Goal: Information Seeking & Learning: Find specific fact

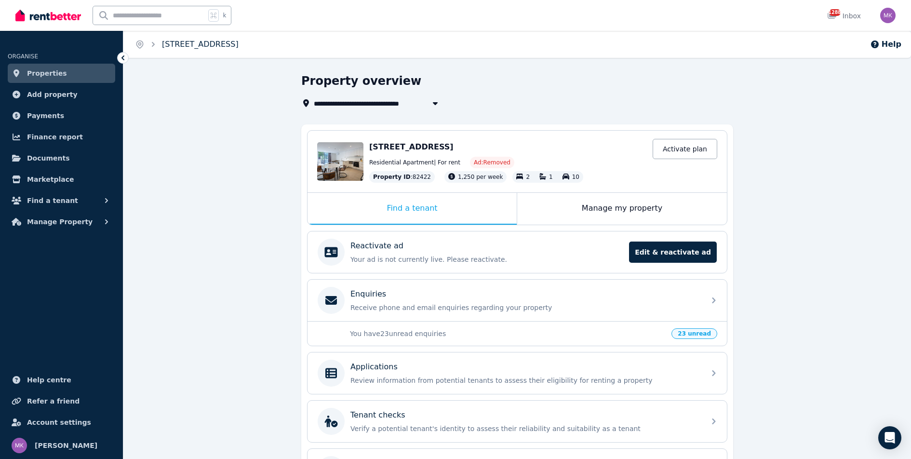
click at [197, 44] on link "[STREET_ADDRESS]" at bounding box center [200, 44] width 77 height 9
click at [148, 14] on input "text" at bounding box center [149, 15] width 112 height 18
click at [136, 16] on input "***" at bounding box center [143, 15] width 100 height 18
type input "****"
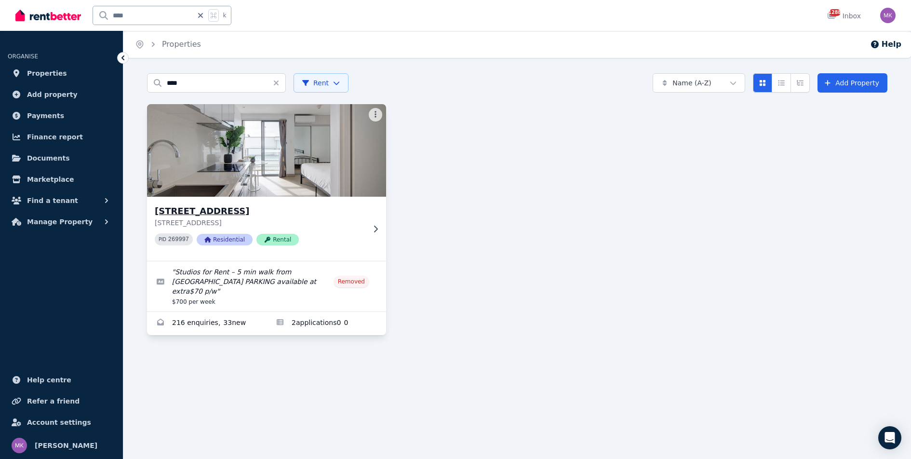
click at [219, 215] on h3 "[STREET_ADDRESS]" at bounding box center [260, 210] width 210 height 13
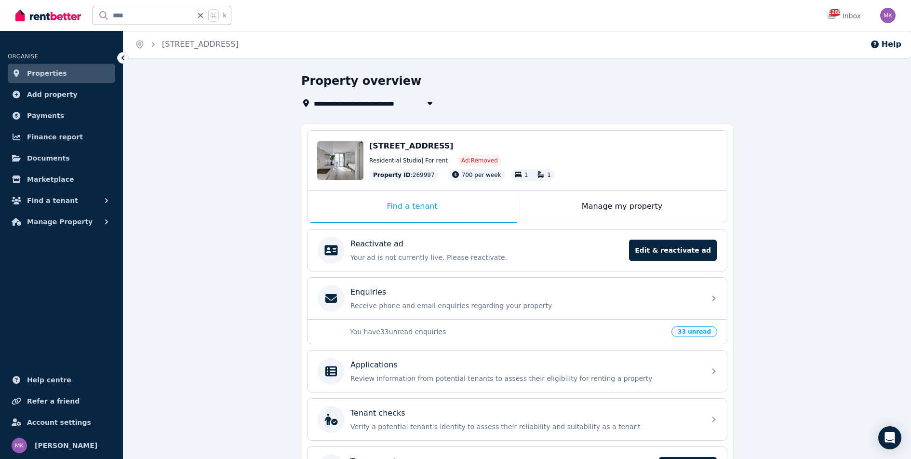
scroll to position [67, 0]
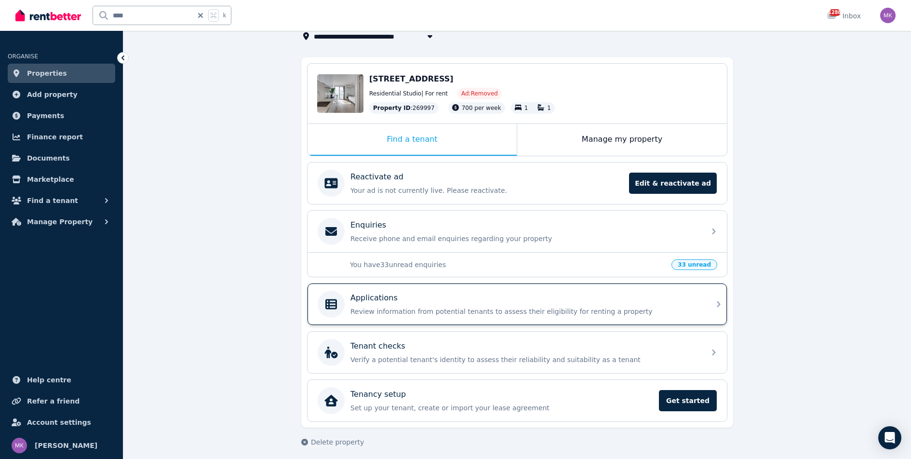
click at [375, 296] on p "Applications" at bounding box center [373, 298] width 47 height 12
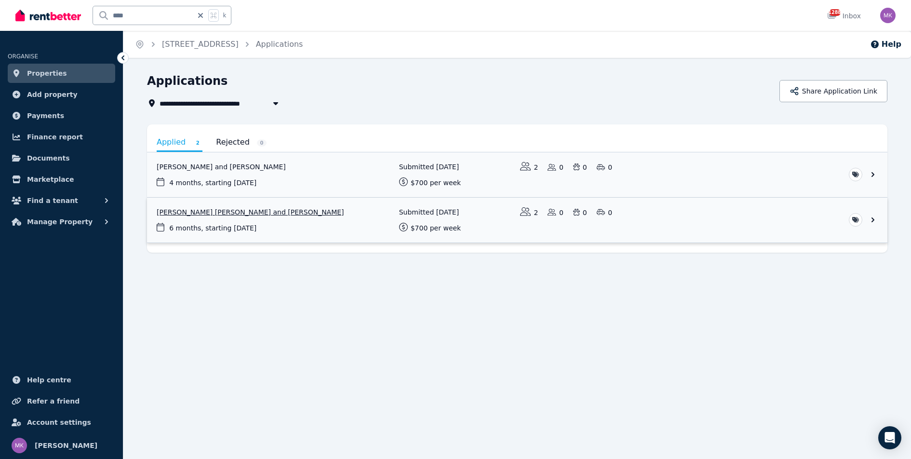
click at [259, 212] on link "View application: Pedro Maximiliano Alonso Perez and Rosario Trucco" at bounding box center [517, 220] width 740 height 45
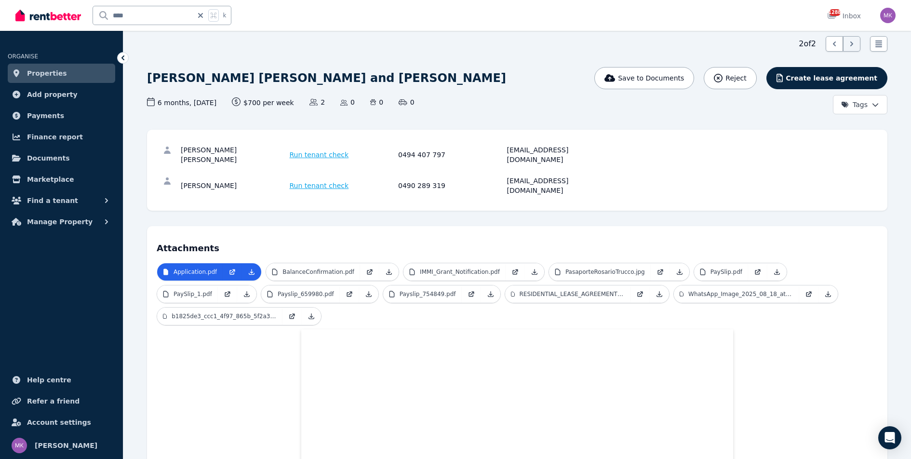
scroll to position [34, 0]
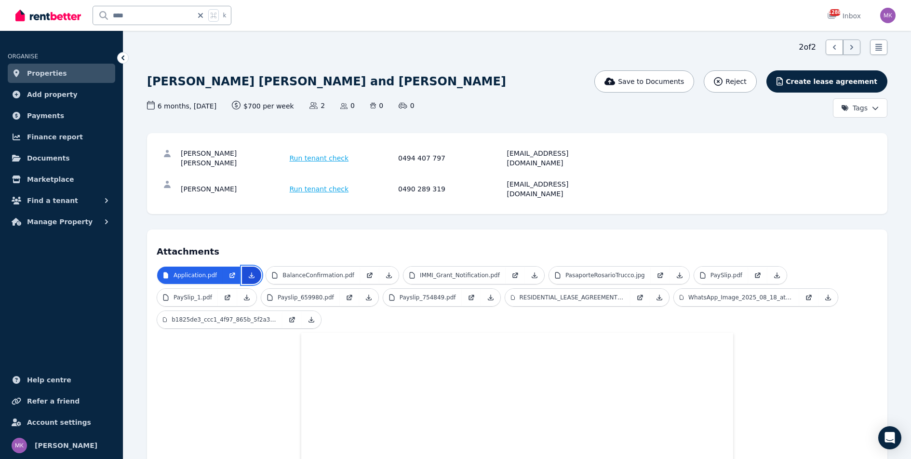
click at [255, 267] on link at bounding box center [251, 275] width 19 height 17
drag, startPoint x: 436, startPoint y: 82, endPoint x: 147, endPoint y: 69, distance: 289.5
copy h1 "[PERSON_NAME] [PERSON_NAME] and [PERSON_NAME]"
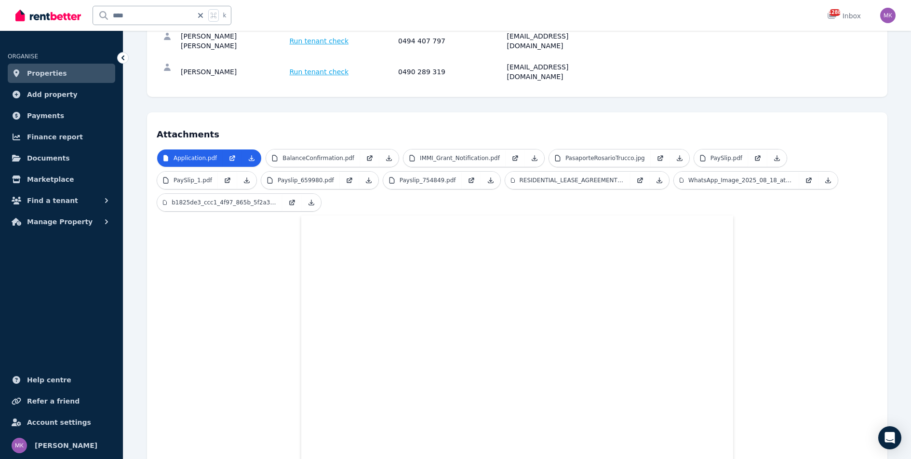
scroll to position [0, 0]
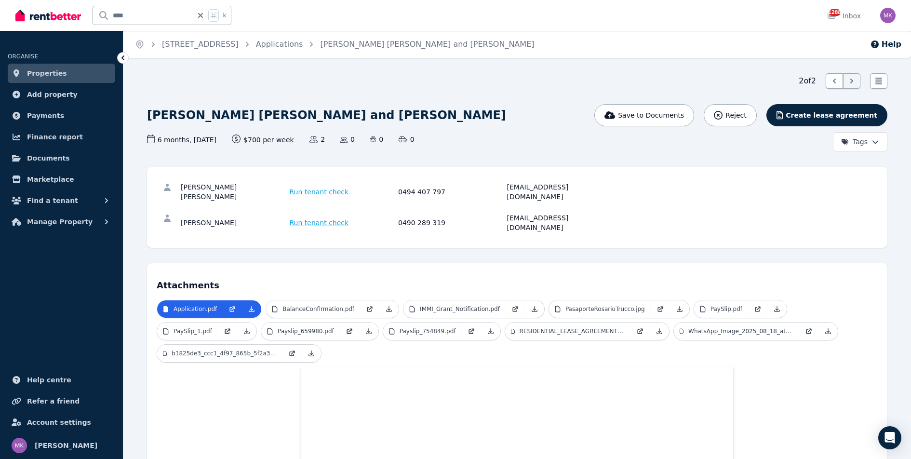
click at [440, 113] on div "[PERSON_NAME] [PERSON_NAME] and [PERSON_NAME]" at bounding box center [392, 115] width 491 height 23
drag, startPoint x: 433, startPoint y: 118, endPoint x: 145, endPoint y: 112, distance: 288.8
copy h1 "[PERSON_NAME] [PERSON_NAME] and [PERSON_NAME]"
click at [210, 115] on h1 "[PERSON_NAME] [PERSON_NAME] and [PERSON_NAME]" at bounding box center [326, 115] width 359 height 15
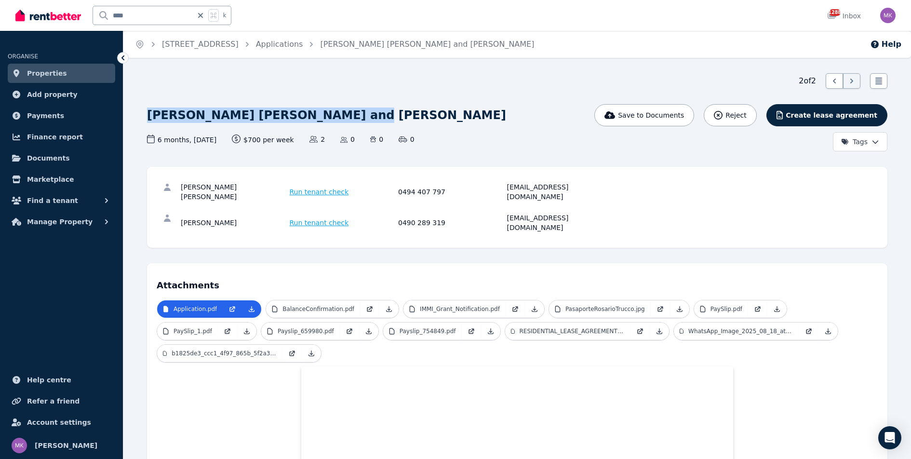
drag, startPoint x: 321, startPoint y: 116, endPoint x: 177, endPoint y: 99, distance: 144.2
copy h1 "[PERSON_NAME] [PERSON_NAME]"
click at [435, 116] on div "[PERSON_NAME] [PERSON_NAME] and [PERSON_NAME]" at bounding box center [392, 115] width 491 height 23
drag, startPoint x: 427, startPoint y: 115, endPoint x: 346, endPoint y: 114, distance: 81.5
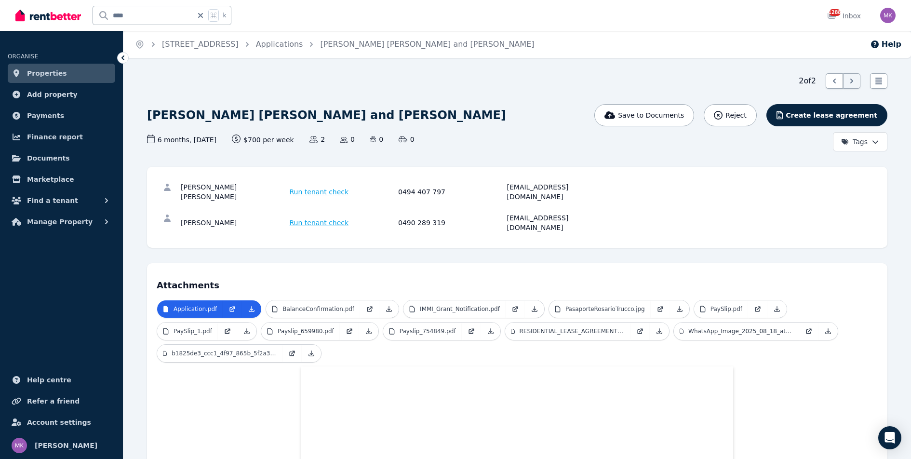
click at [346, 114] on div "[PERSON_NAME] [PERSON_NAME] and [PERSON_NAME]" at bounding box center [392, 115] width 491 height 23
copy h1 "[PERSON_NAME]"
drag, startPoint x: 452, startPoint y: 187, endPoint x: 393, endPoint y: 187, distance: 58.3
click at [393, 187] on div "[PERSON_NAME] [PERSON_NAME] Run tenant check 0494 407 797 [EMAIL_ADDRESS][DOMAI…" at bounding box center [397, 191] width 432 height 19
copy div "0494 407 797"
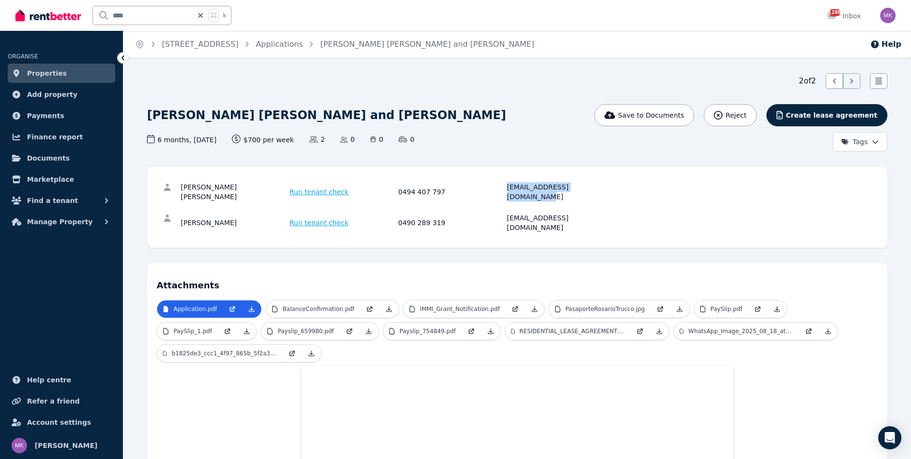
drag, startPoint x: 602, startPoint y: 187, endPoint x: 490, endPoint y: 185, distance: 112.3
click at [490, 185] on div "[PERSON_NAME] [PERSON_NAME] Run tenant check 0494 407 797 [EMAIL_ADDRESS][DOMAI…" at bounding box center [397, 191] width 432 height 19
copy div "[EMAIL_ADDRESS][DOMAIN_NAME]"
drag, startPoint x: 446, startPoint y: 211, endPoint x: 395, endPoint y: 211, distance: 50.6
click at [395, 213] on div "[PERSON_NAME] Run tenant check 0490 289 319 [EMAIL_ADDRESS][DOMAIN_NAME]" at bounding box center [397, 222] width 432 height 19
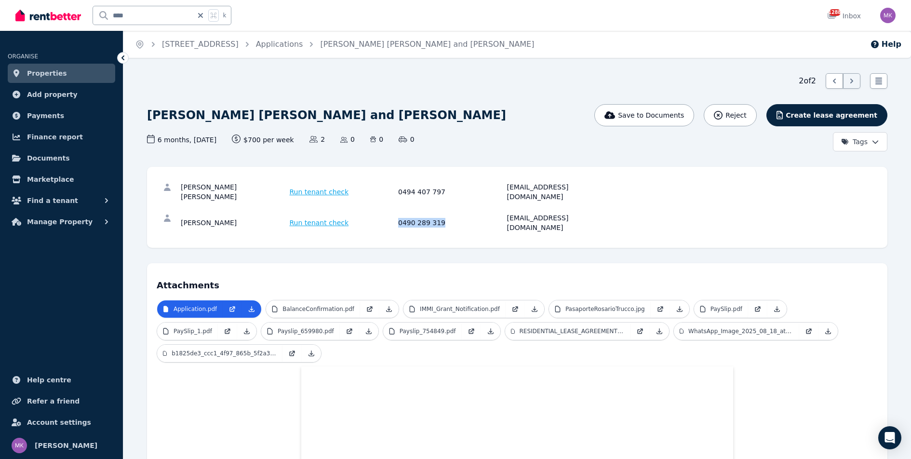
copy div "0490 289 319"
drag, startPoint x: 595, startPoint y: 208, endPoint x: 504, endPoint y: 207, distance: 91.1
click at [504, 213] on div "[PERSON_NAME] Run tenant check 0490 289 319 [EMAIL_ADDRESS][DOMAIN_NAME]" at bounding box center [397, 222] width 432 height 19
copy div "[EMAIL_ADDRESS][DOMAIN_NAME]"
drag, startPoint x: 430, startPoint y: 118, endPoint x: 150, endPoint y: 117, distance: 279.6
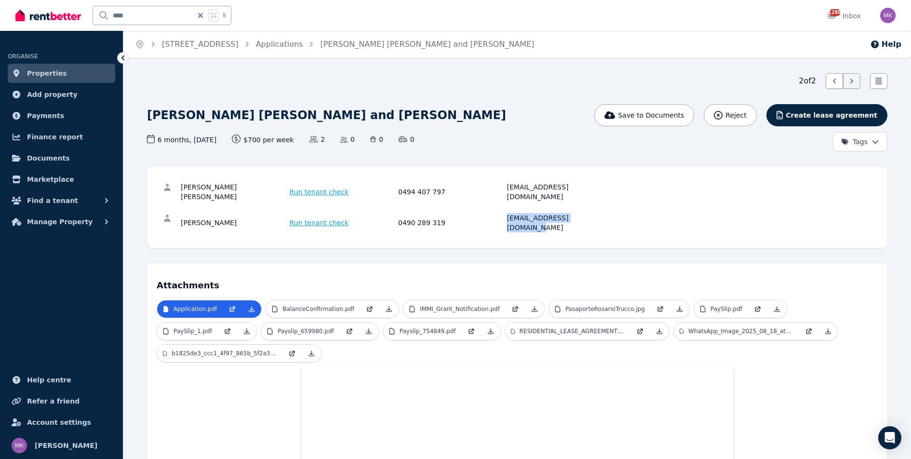
click at [150, 117] on div "[PERSON_NAME] [PERSON_NAME] and [PERSON_NAME]" at bounding box center [392, 115] width 491 height 23
copy h1 "[PERSON_NAME] [PERSON_NAME] and [PERSON_NAME]"
click at [311, 305] on p "BalanceConfirmation.pdf" at bounding box center [319, 309] width 72 height 8
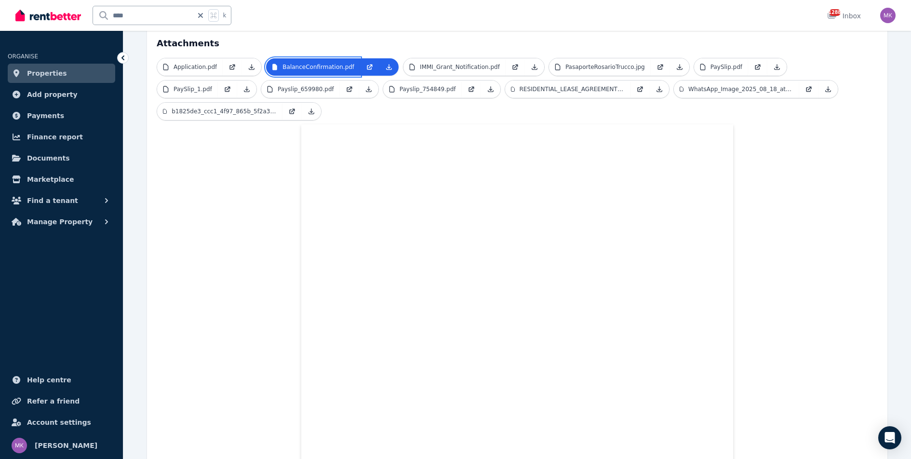
scroll to position [238, 0]
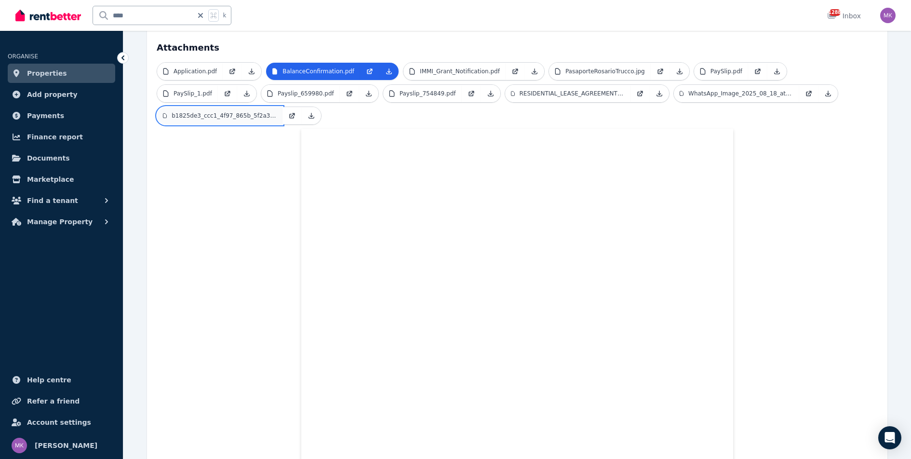
click at [237, 112] on p "b1825de3_ccc1_4f97_865b_5f2a37e58827.jpeg" at bounding box center [224, 116] width 105 height 8
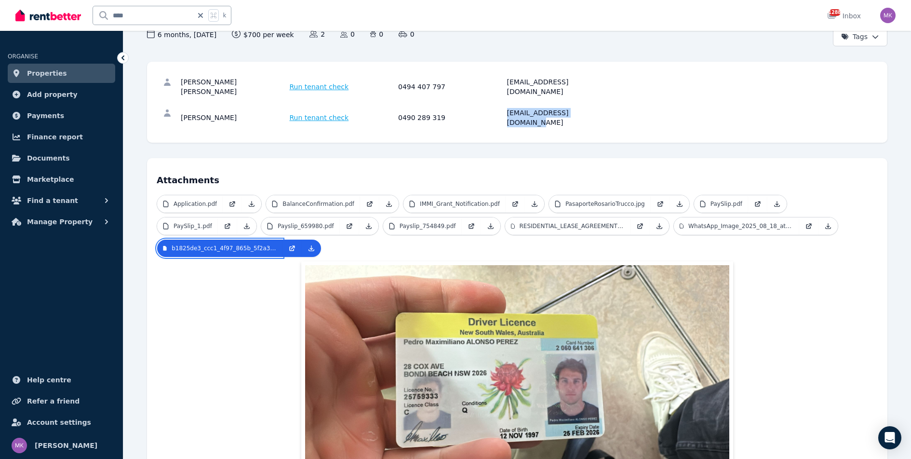
scroll to position [107, 0]
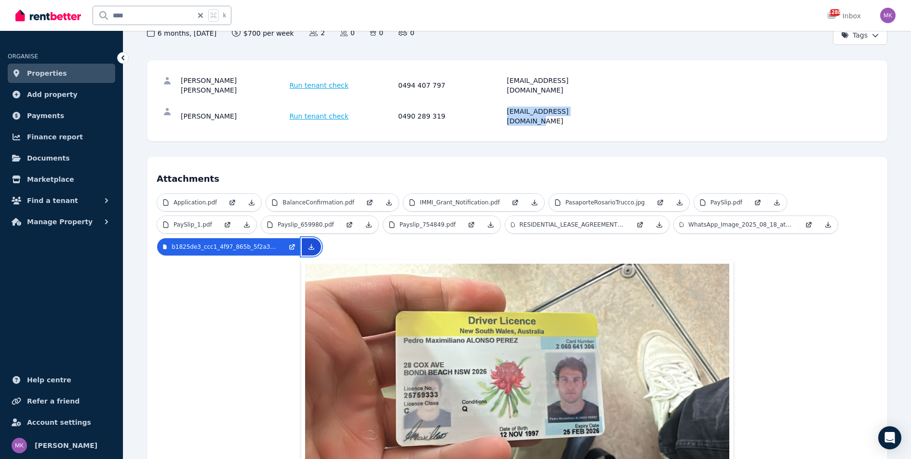
click at [310, 243] on icon at bounding box center [312, 247] width 8 height 8
click at [753, 259] on div "Application.pdf BalanceConfirmation.pdf IMMI_Grant_Notification.pdf PasaporteRo…" at bounding box center [517, 358] width 721 height 330
click at [613, 221] on p "RESIDENTIAL_LEASE_AGREEMENT_Rosamaxi.pdf" at bounding box center [572, 225] width 105 height 8
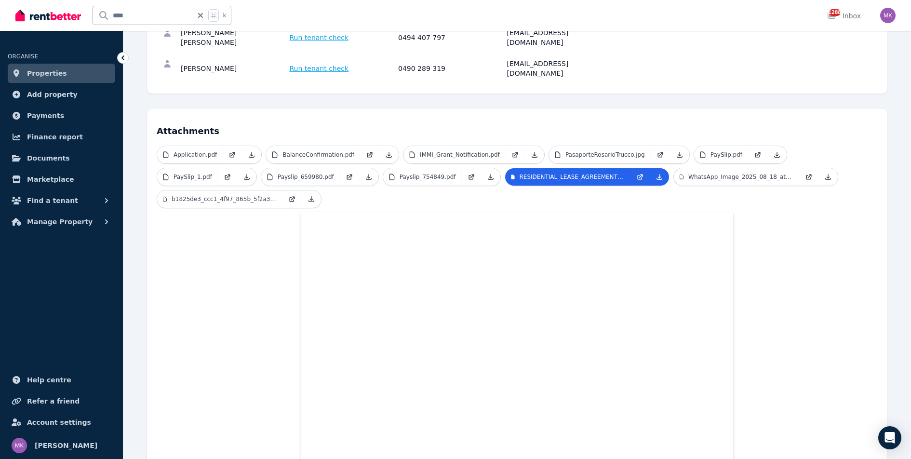
scroll to position [0, 0]
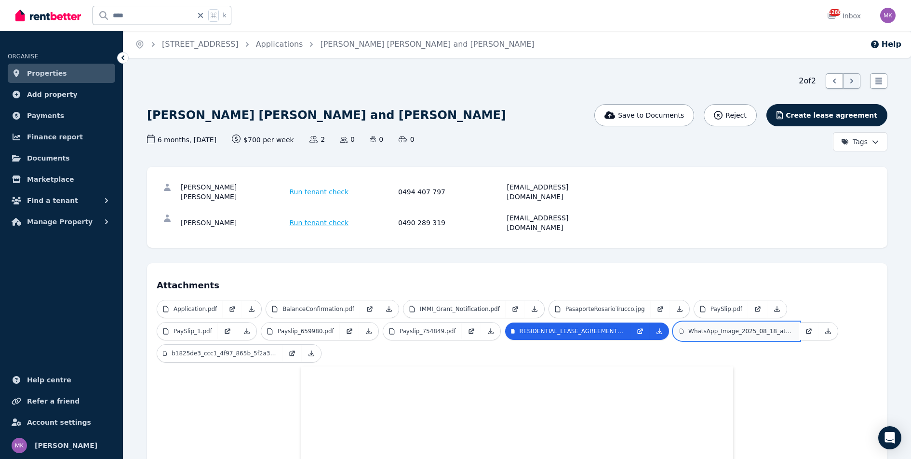
click at [725, 327] on p "WhatsApp_Image_2025_08_18_at_[DATE].jpeg" at bounding box center [740, 331] width 105 height 8
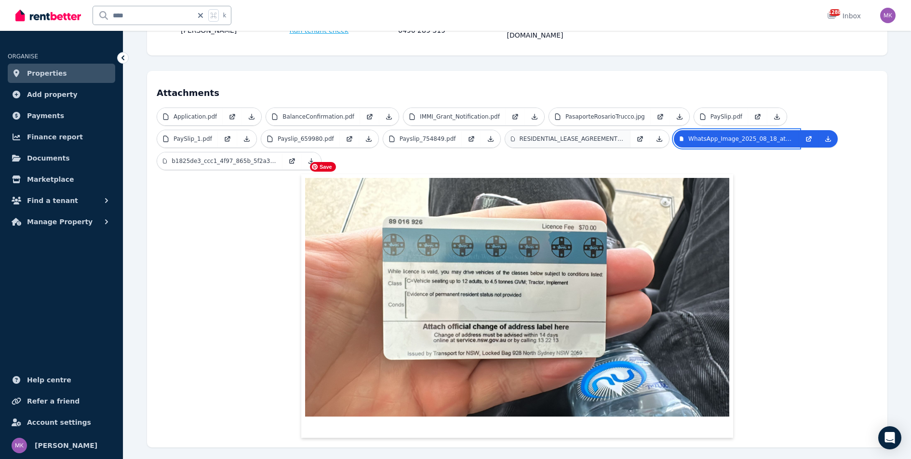
scroll to position [192, 0]
click at [625, 108] on link "PasaporteRosarioTrucco.jpg" at bounding box center [600, 116] width 102 height 17
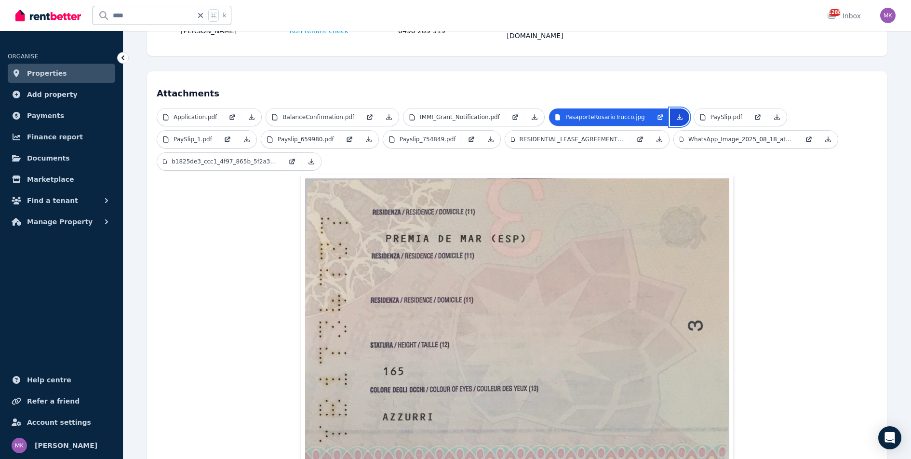
click at [677, 115] on icon at bounding box center [679, 117] width 5 height 5
